Goal: Task Accomplishment & Management: Use online tool/utility

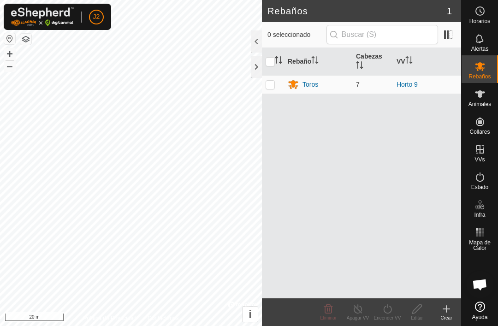
click at [316, 83] on div "Toros" at bounding box center [311, 85] width 16 height 10
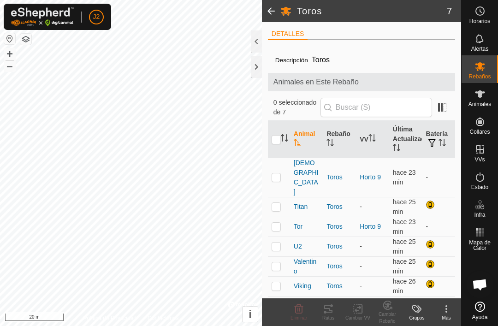
click at [373, 157] on th "Batería" at bounding box center [438, 139] width 33 height 37
click at [373, 166] on td "-" at bounding box center [438, 177] width 33 height 39
click at [373, 134] on th "Batería" at bounding box center [438, 139] width 33 height 37
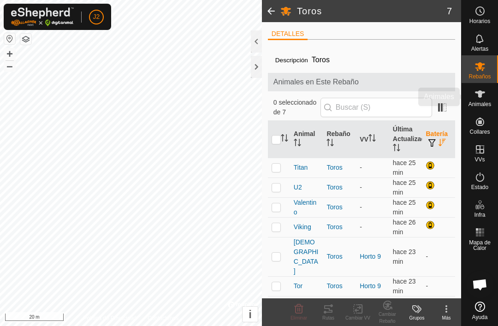
click at [373, 93] on icon at bounding box center [480, 94] width 11 height 11
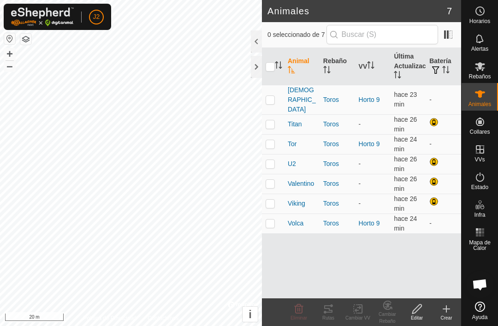
click at [373, 214] on td "-" at bounding box center [444, 224] width 36 height 20
click at [373, 134] on td "-" at bounding box center [444, 144] width 36 height 20
click at [279, 174] on td at bounding box center [273, 184] width 22 height 20
checkbox input "false"
checkbox input "true"
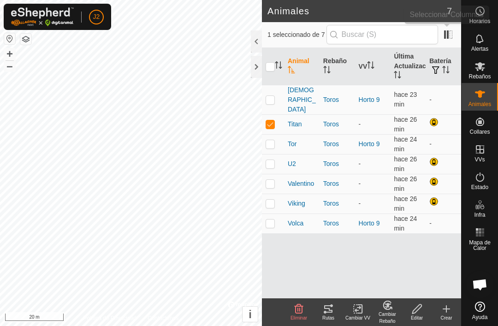
click at [373, 33] on span at bounding box center [448, 34] width 15 height 15
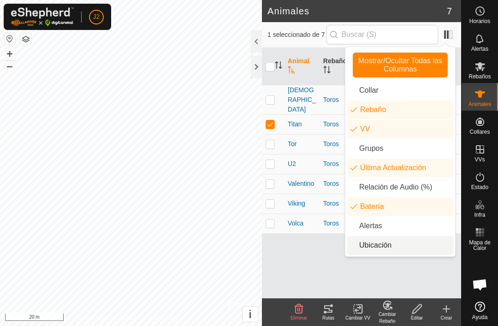
click at [373, 243] on li "Ubicación" at bounding box center [400, 245] width 106 height 18
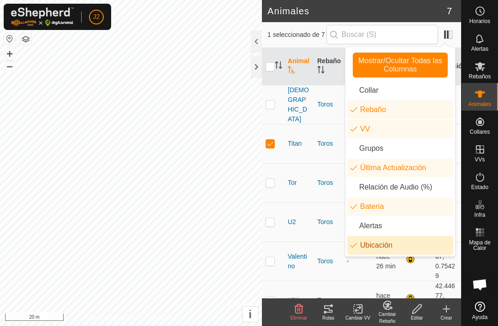
click at [373, 253] on li "Ubicación" at bounding box center [400, 245] width 106 height 18
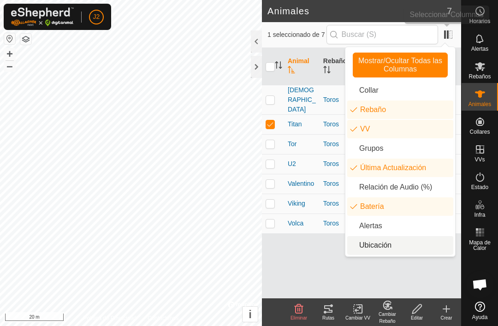
click at [373, 36] on span at bounding box center [448, 34] width 15 height 15
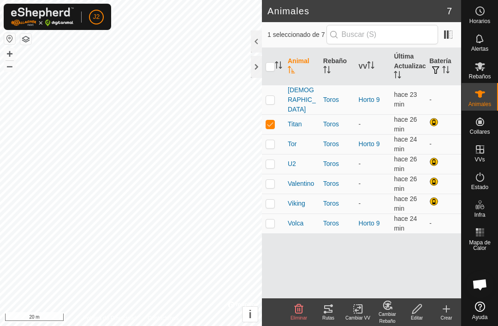
click at [257, 63] on div at bounding box center [256, 67] width 11 height 22
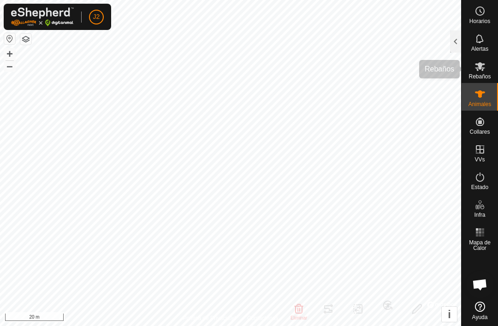
click at [373, 68] on icon at bounding box center [480, 66] width 10 height 9
click at [373, 30] on div at bounding box center [455, 41] width 11 height 22
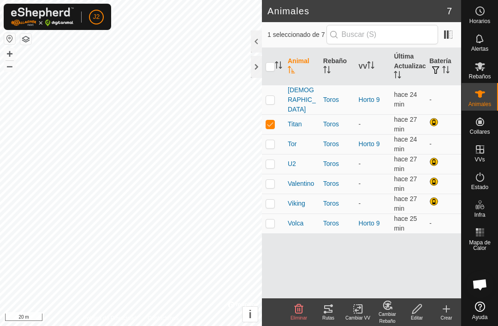
click at [259, 68] on div at bounding box center [256, 67] width 11 height 22
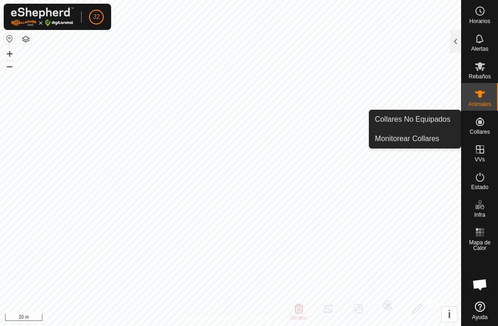
click at [373, 136] on span "Monitorear Collares" at bounding box center [407, 138] width 65 height 11
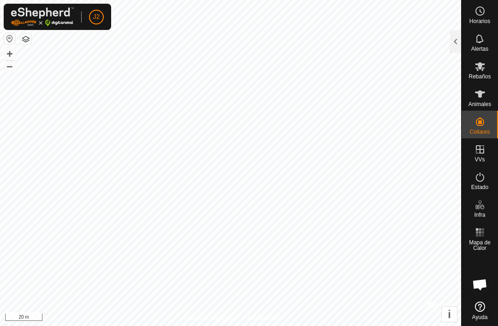
click at [373, 40] on div at bounding box center [455, 41] width 11 height 22
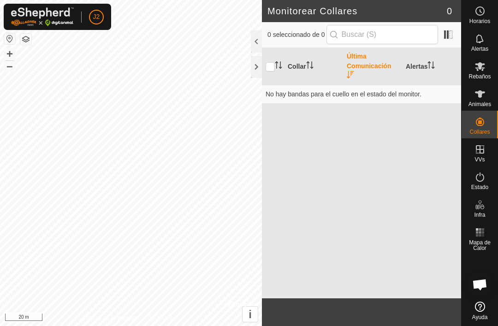
click at [261, 65] on div at bounding box center [256, 67] width 11 height 22
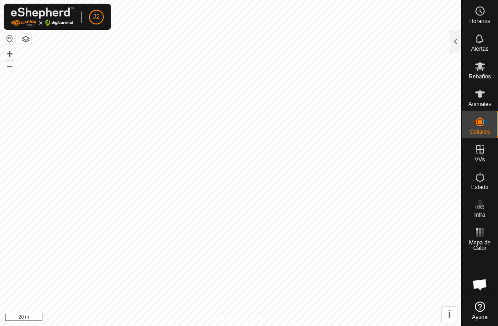
click at [373, 40] on div at bounding box center [455, 41] width 11 height 22
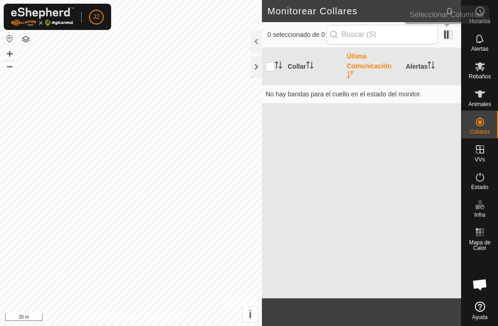
click at [373, 35] on span at bounding box center [448, 34] width 15 height 15
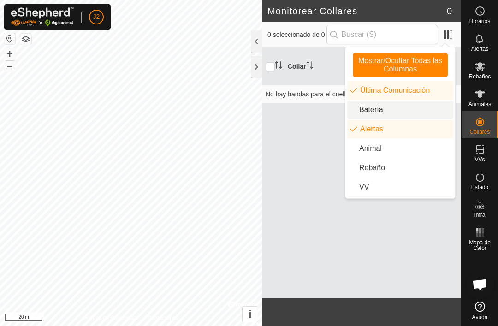
click at [373, 107] on li "Batería" at bounding box center [400, 110] width 106 height 18
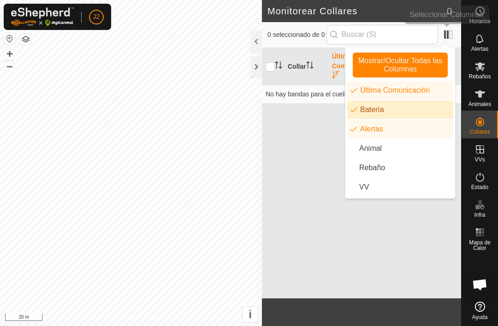
click at [373, 35] on span at bounding box center [448, 34] width 15 height 15
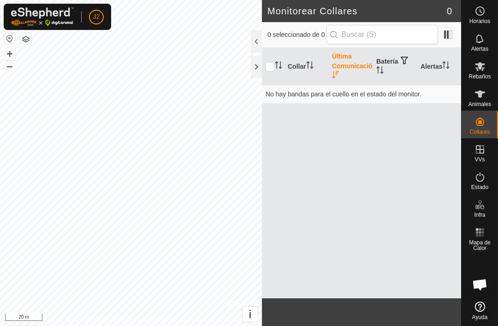
click at [256, 68] on div at bounding box center [256, 67] width 11 height 22
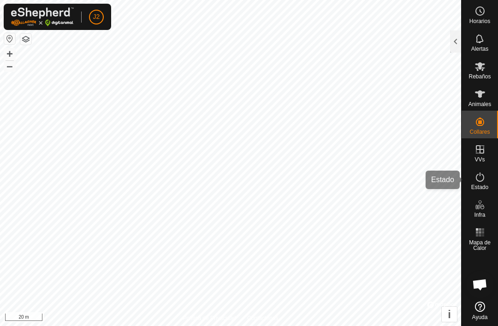
click at [373, 175] on icon at bounding box center [480, 177] width 11 height 11
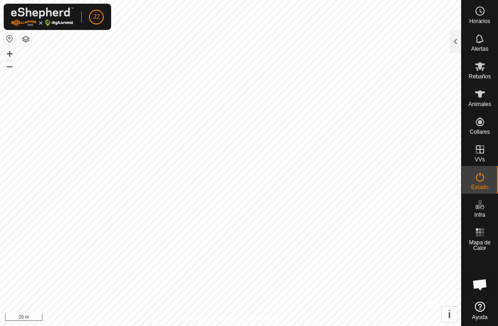
click at [373, 43] on div at bounding box center [455, 41] width 11 height 22
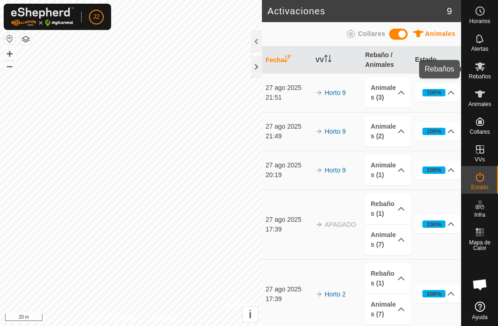
click at [373, 73] on div "Rebaños" at bounding box center [480, 69] width 36 height 28
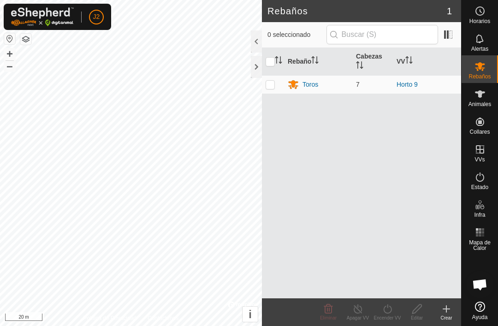
click at [373, 83] on td "7" at bounding box center [372, 84] width 41 height 18
click at [314, 86] on div "Toros" at bounding box center [311, 85] width 16 height 10
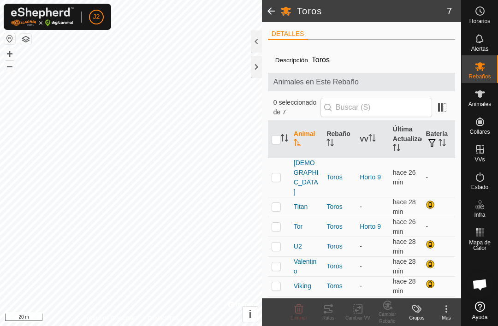
click at [298, 60] on label "Descripción" at bounding box center [291, 60] width 33 height 7
click at [371, 136] on icon "Activar para ordenar" at bounding box center [370, 137] width 1 height 7
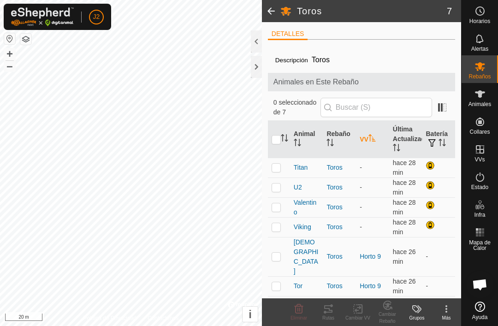
click at [280, 140] on input "checkbox" at bounding box center [276, 139] width 9 height 9
checkbox input "true"
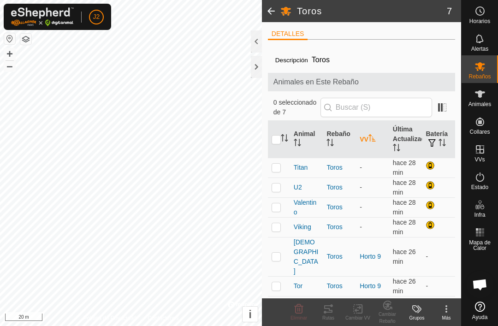
checkbox input "true"
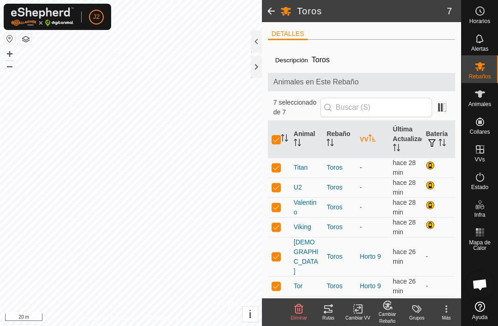
click at [362, 310] on icon at bounding box center [358, 308] width 12 height 11
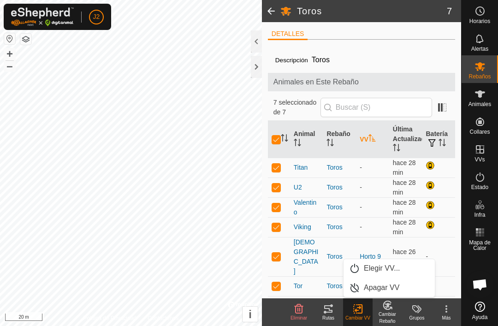
click at [373, 266] on span "Elegir VV..." at bounding box center [382, 268] width 36 height 11
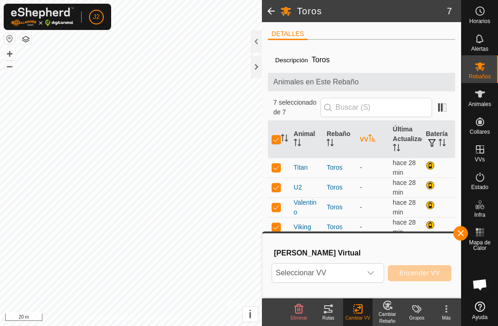
click at [372, 272] on icon "dropdown trigger" at bounding box center [370, 272] width 7 height 7
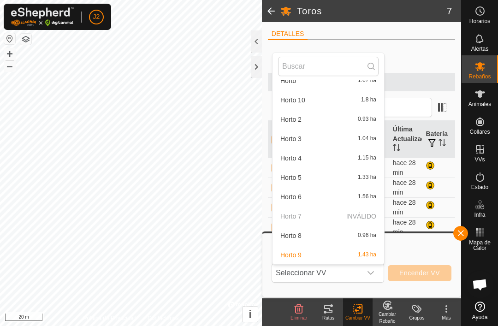
scroll to position [30, 0]
click at [303, 251] on div "Horto 9 1.43 ha" at bounding box center [328, 254] width 101 height 11
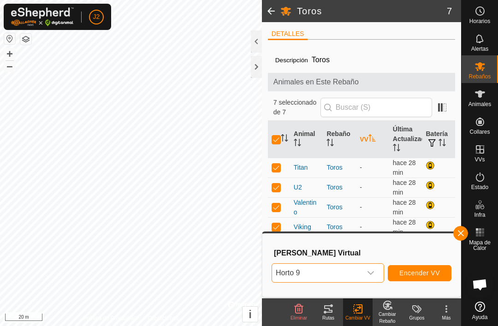
click at [373, 273] on span "Encender VV" at bounding box center [419, 272] width 41 height 7
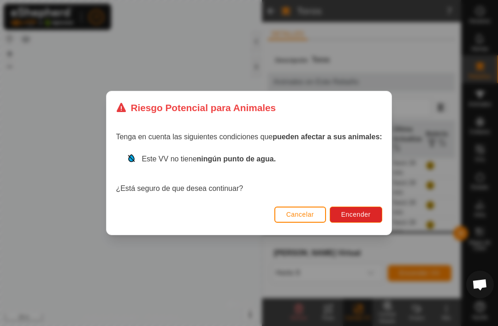
click at [373, 212] on button "Encender" at bounding box center [356, 215] width 53 height 16
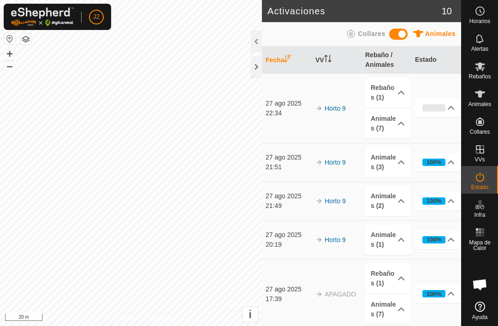
click at [259, 69] on div at bounding box center [256, 67] width 11 height 22
